Goal: Task Accomplishment & Management: Use online tool/utility

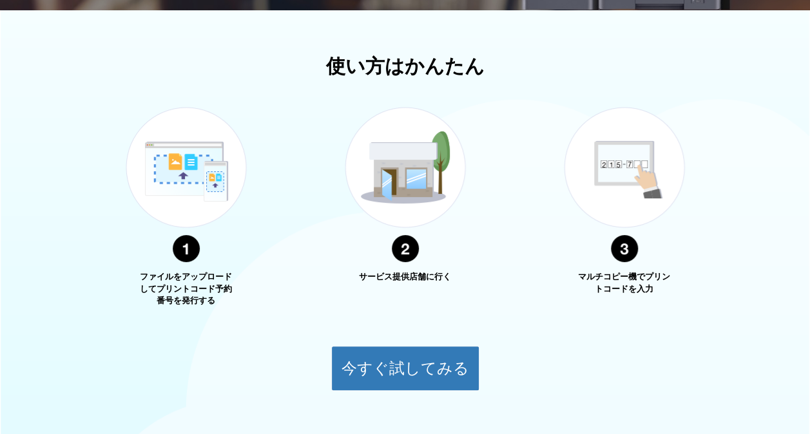
scroll to position [409, 0]
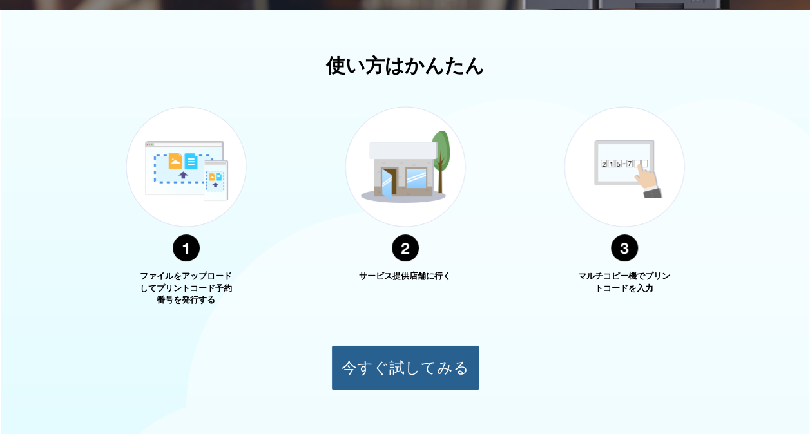
click at [391, 362] on button "今すぐ試してみる" at bounding box center [405, 367] width 148 height 45
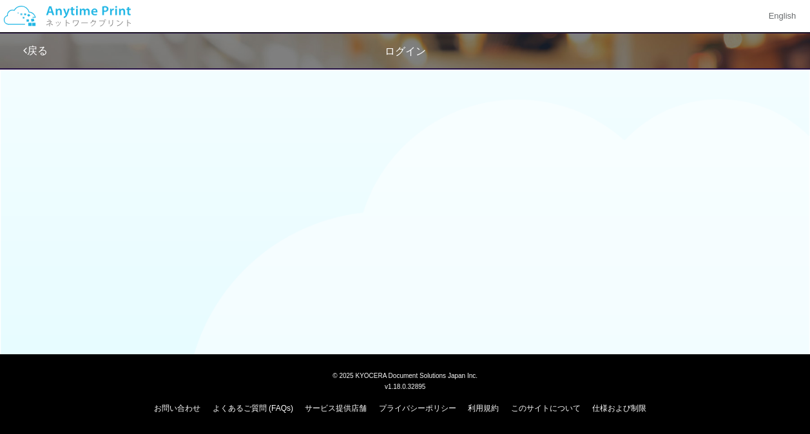
scroll to position [99, 0]
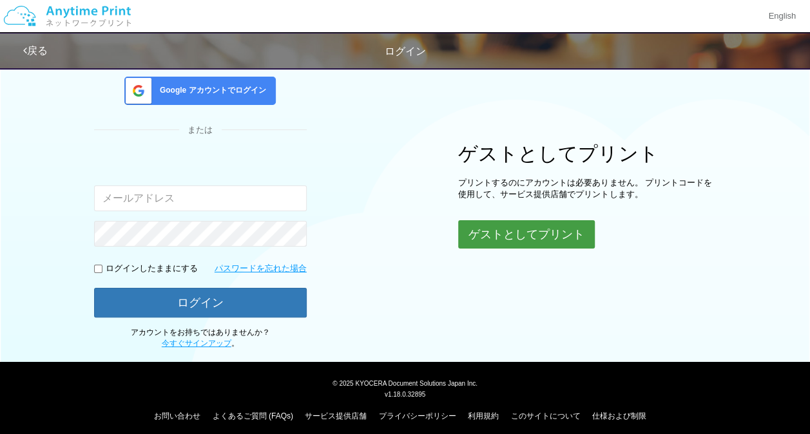
click at [540, 233] on button "ゲストとしてプリント" at bounding box center [526, 234] width 137 height 28
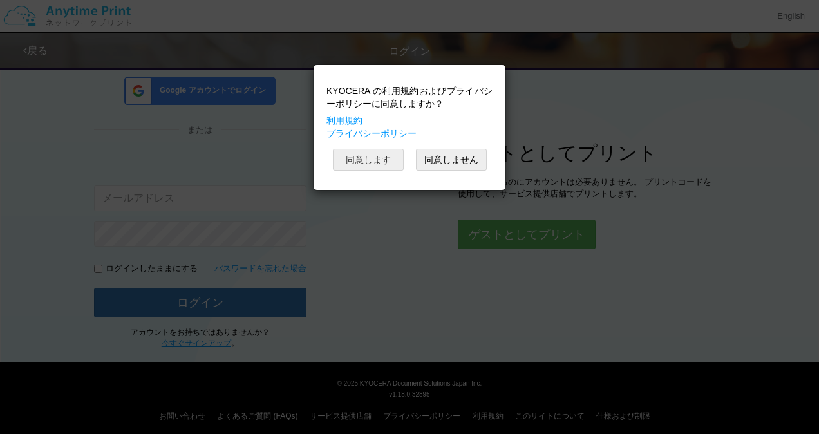
click at [347, 162] on button "同意します" at bounding box center [368, 160] width 71 height 22
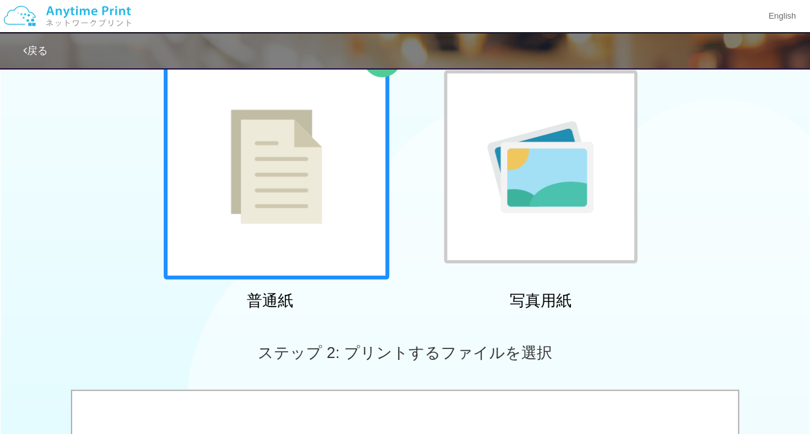
click at [265, 204] on img at bounding box center [276, 166] width 91 height 115
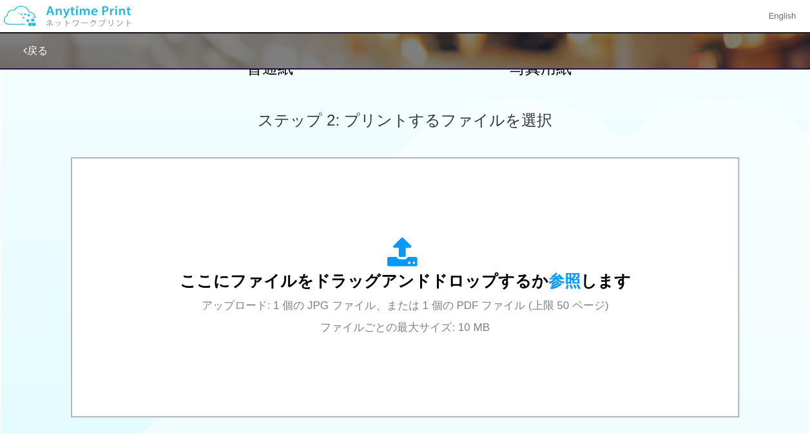
scroll to position [332, 0]
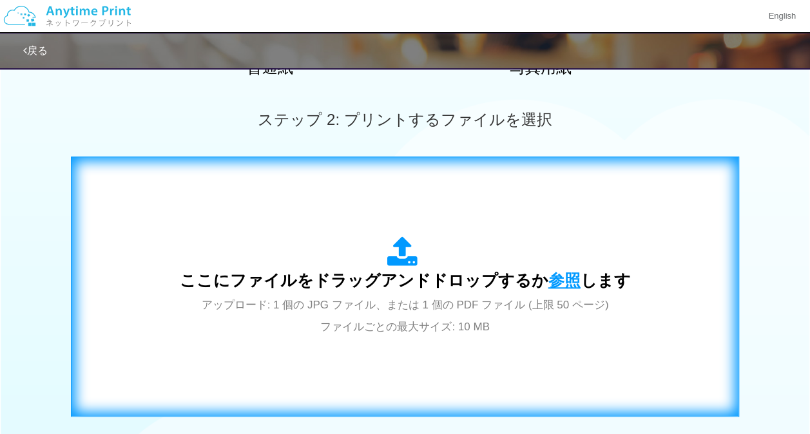
click at [564, 275] on span "参照" at bounding box center [564, 280] width 32 height 18
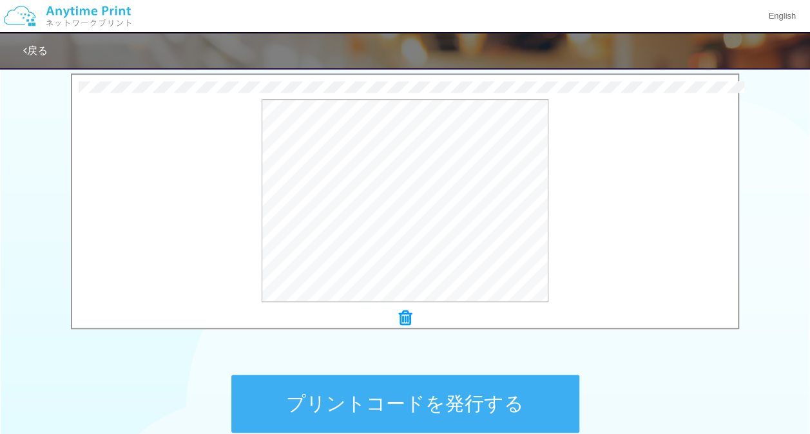
scroll to position [416, 0]
click at [456, 402] on button "プリントコードを発行する" at bounding box center [405, 403] width 348 height 58
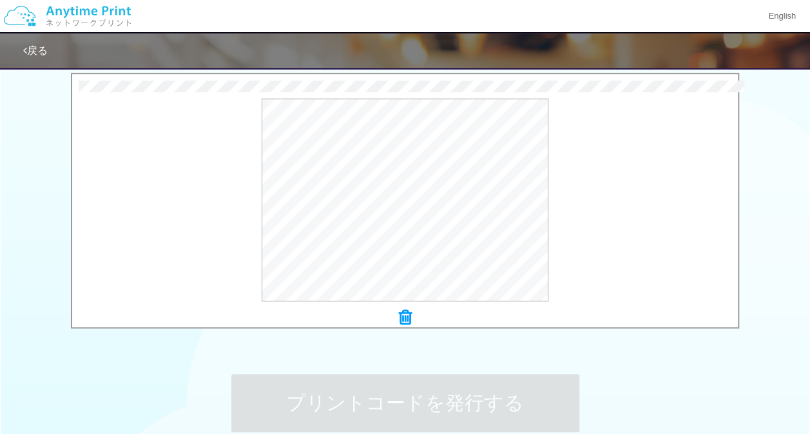
scroll to position [0, 0]
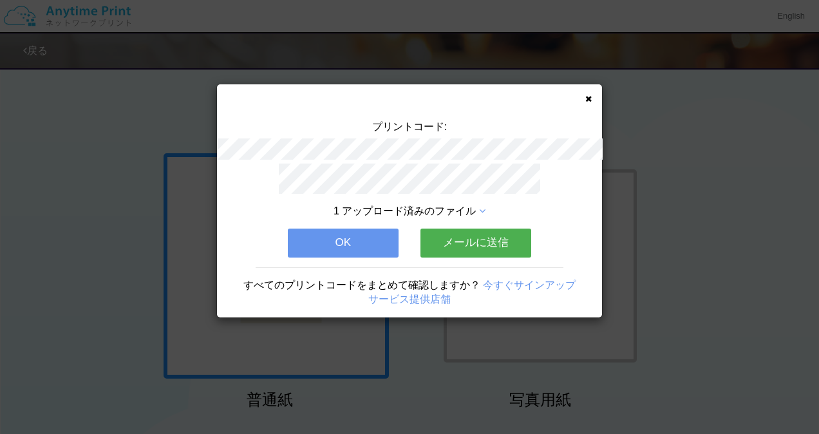
click at [362, 236] on button "OK" at bounding box center [343, 243] width 111 height 28
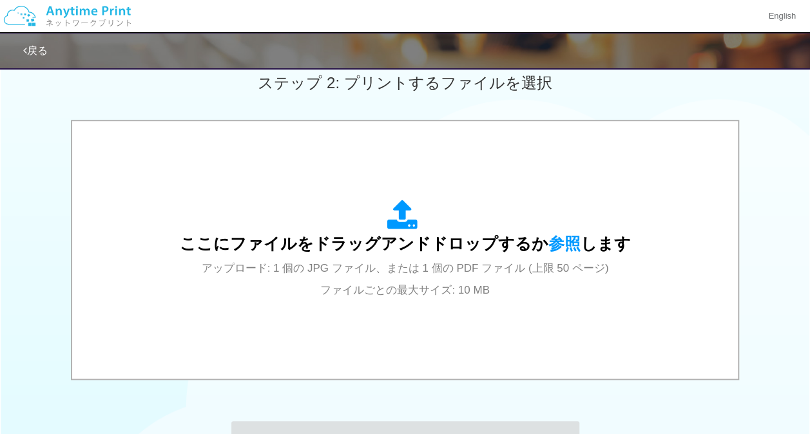
scroll to position [375, 0]
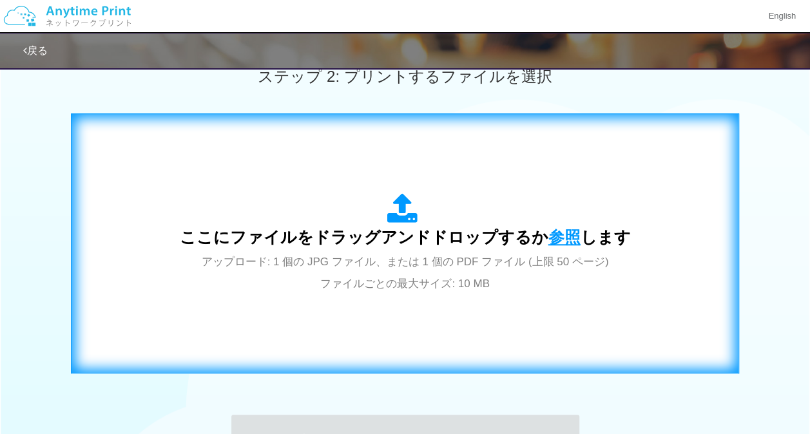
click at [559, 242] on span "参照" at bounding box center [564, 237] width 32 height 18
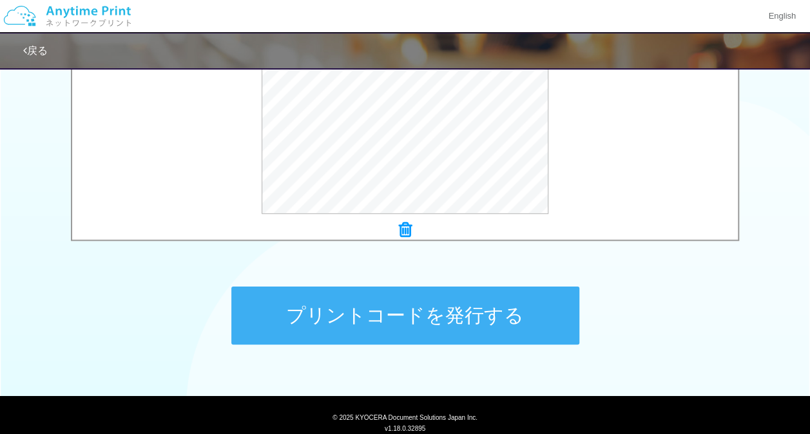
scroll to position [504, 0]
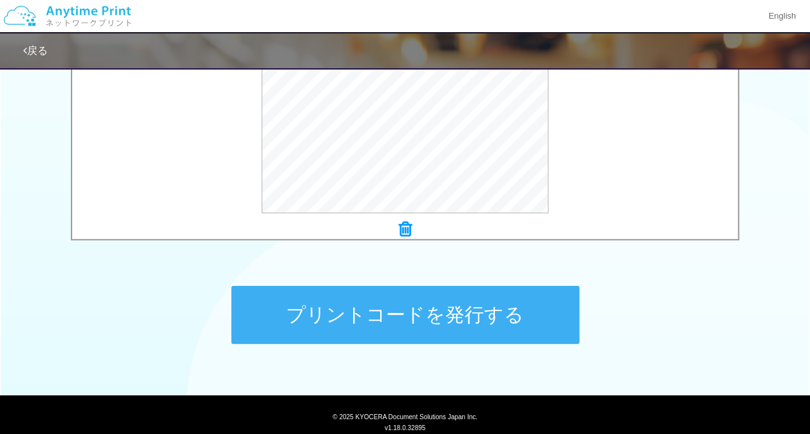
click at [425, 319] on button "プリントコードを発行する" at bounding box center [405, 315] width 348 height 58
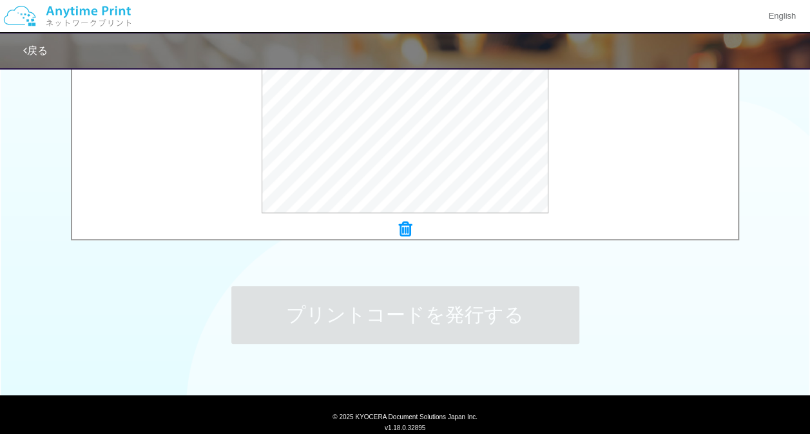
scroll to position [0, 0]
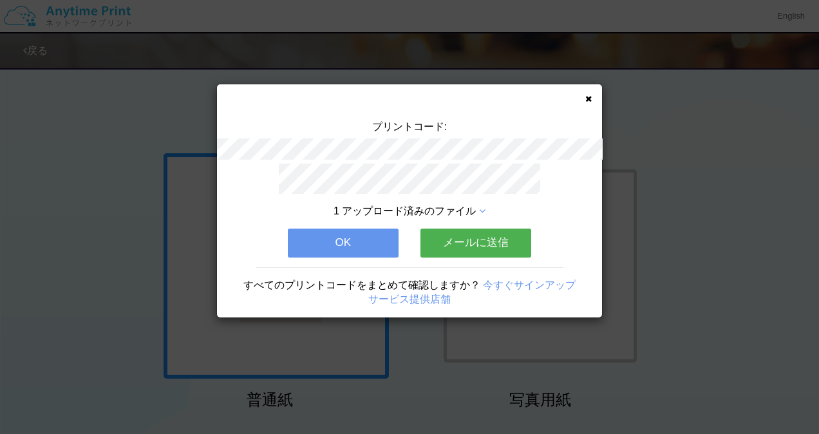
click at [354, 236] on button "OK" at bounding box center [343, 243] width 111 height 28
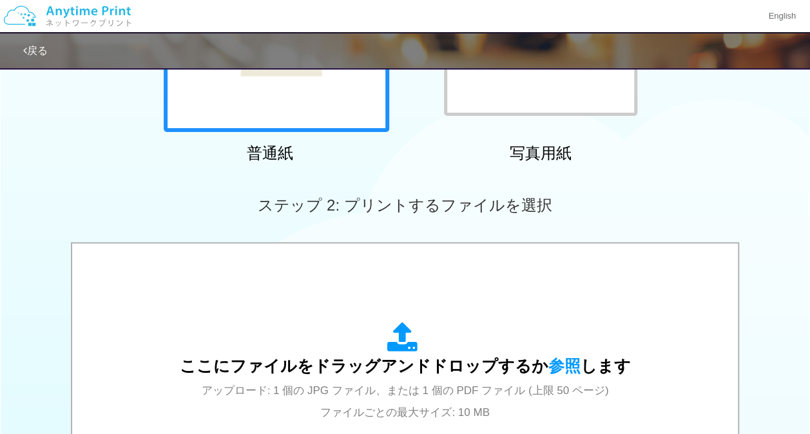
scroll to position [247, 0]
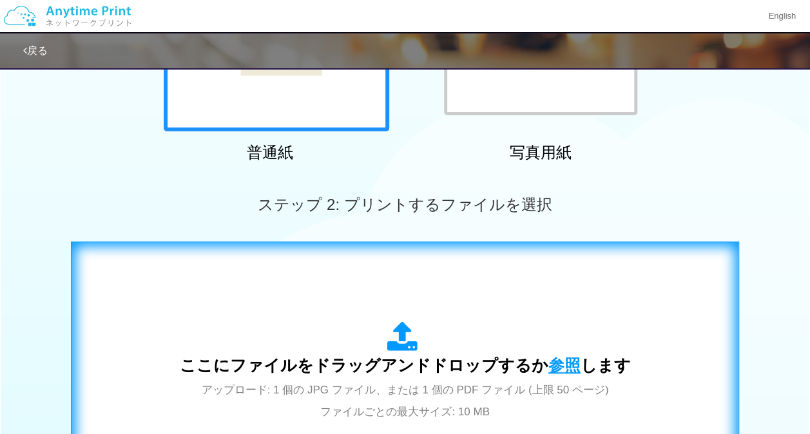
click at [551, 366] on span "参照" at bounding box center [564, 365] width 32 height 18
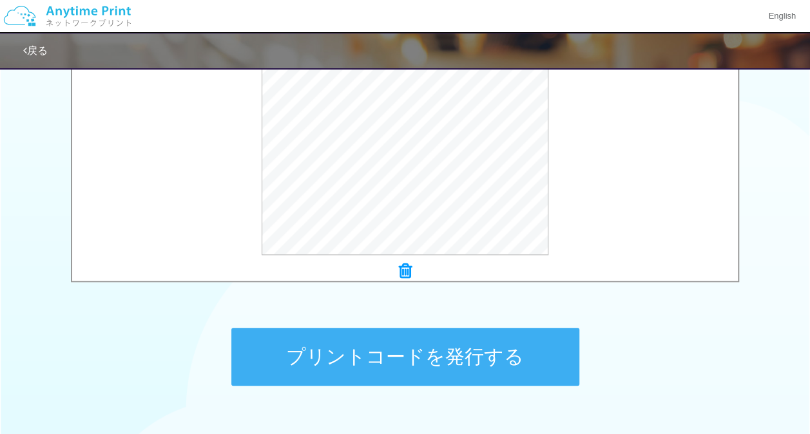
scroll to position [470, 0]
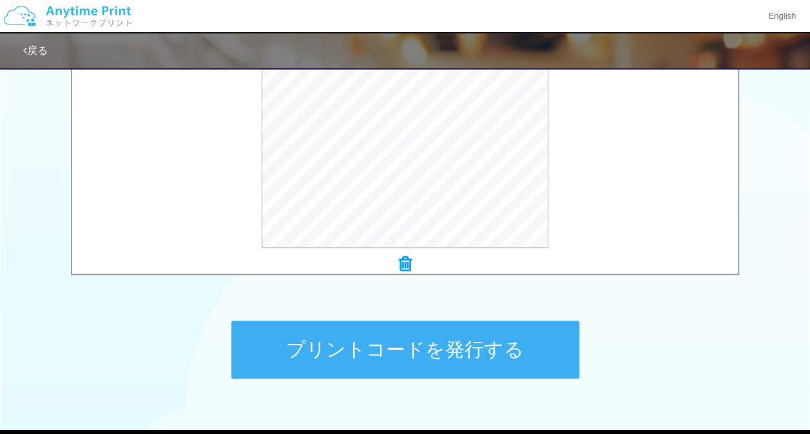
click at [408, 350] on button "プリントコードを発行する" at bounding box center [405, 350] width 348 height 58
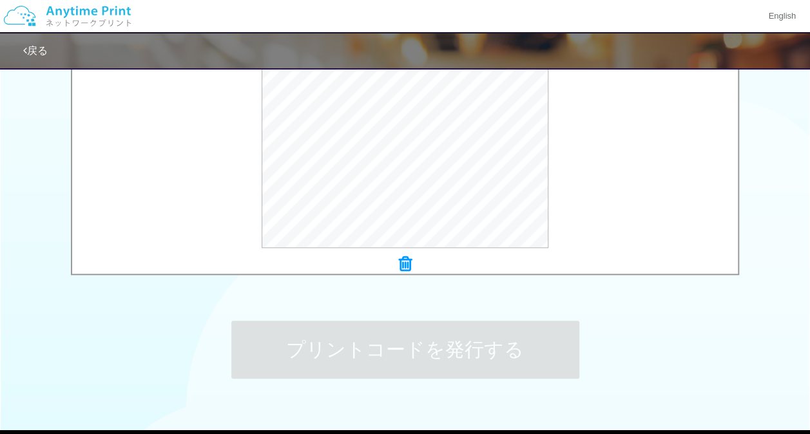
scroll to position [0, 0]
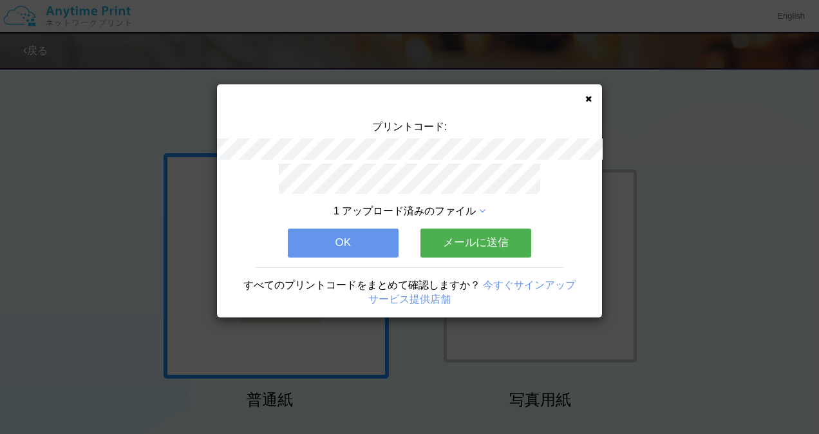
click at [361, 234] on button "OK" at bounding box center [343, 243] width 111 height 28
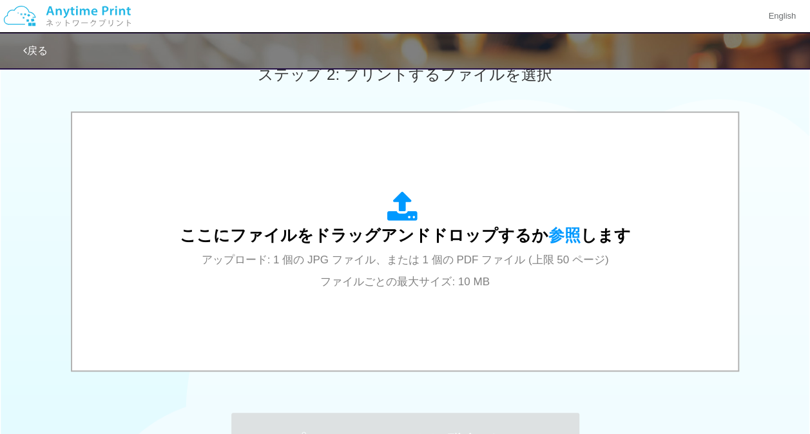
scroll to position [378, 0]
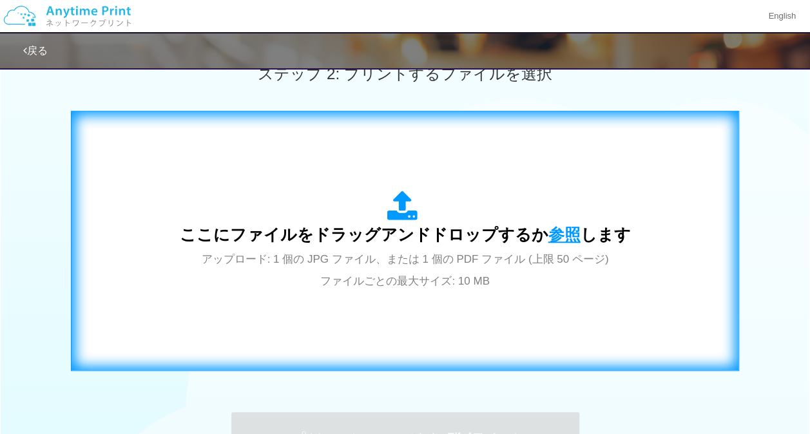
click at [563, 233] on span "参照" at bounding box center [564, 234] width 32 height 18
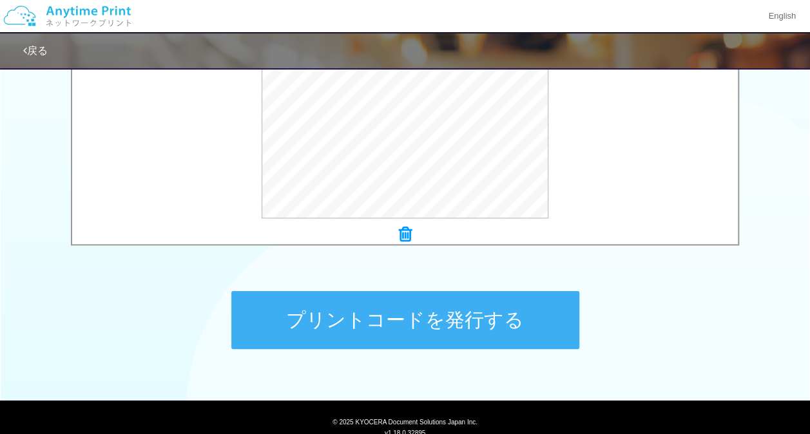
scroll to position [545, 0]
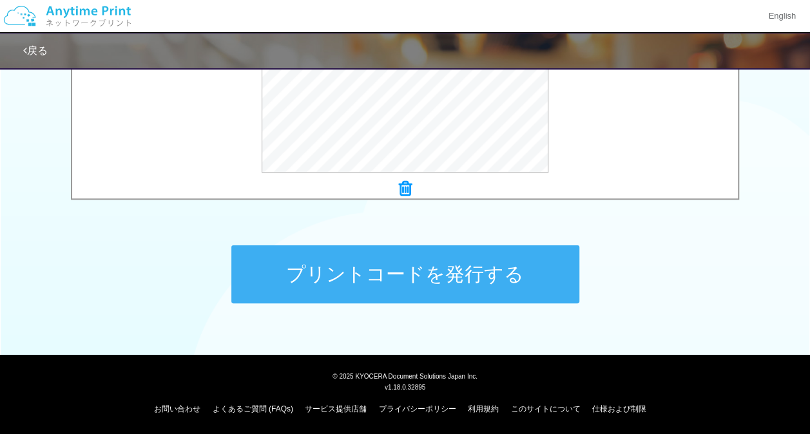
click at [461, 267] on button "プリントコードを発行する" at bounding box center [405, 274] width 348 height 58
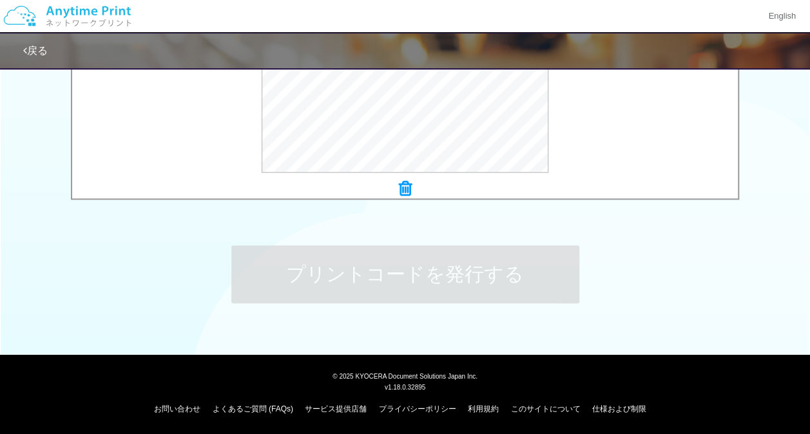
scroll to position [0, 0]
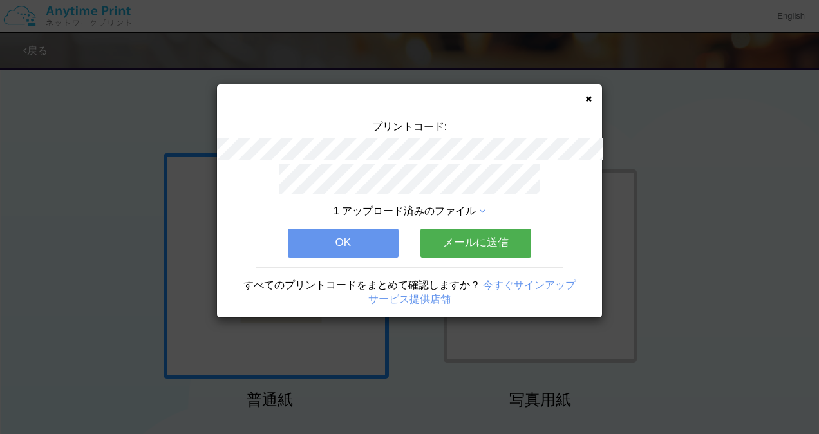
click at [361, 239] on button "OK" at bounding box center [343, 243] width 111 height 28
